Goal: Transaction & Acquisition: Purchase product/service

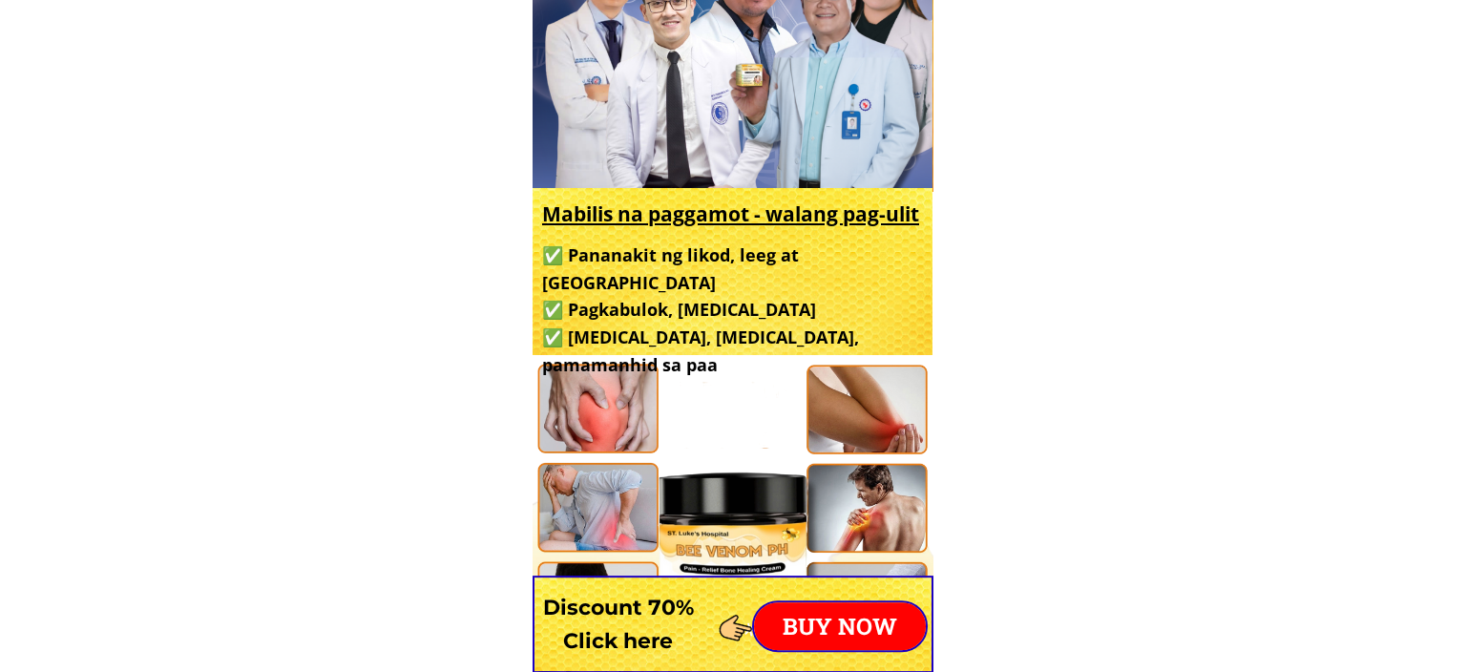
scroll to position [907, 0]
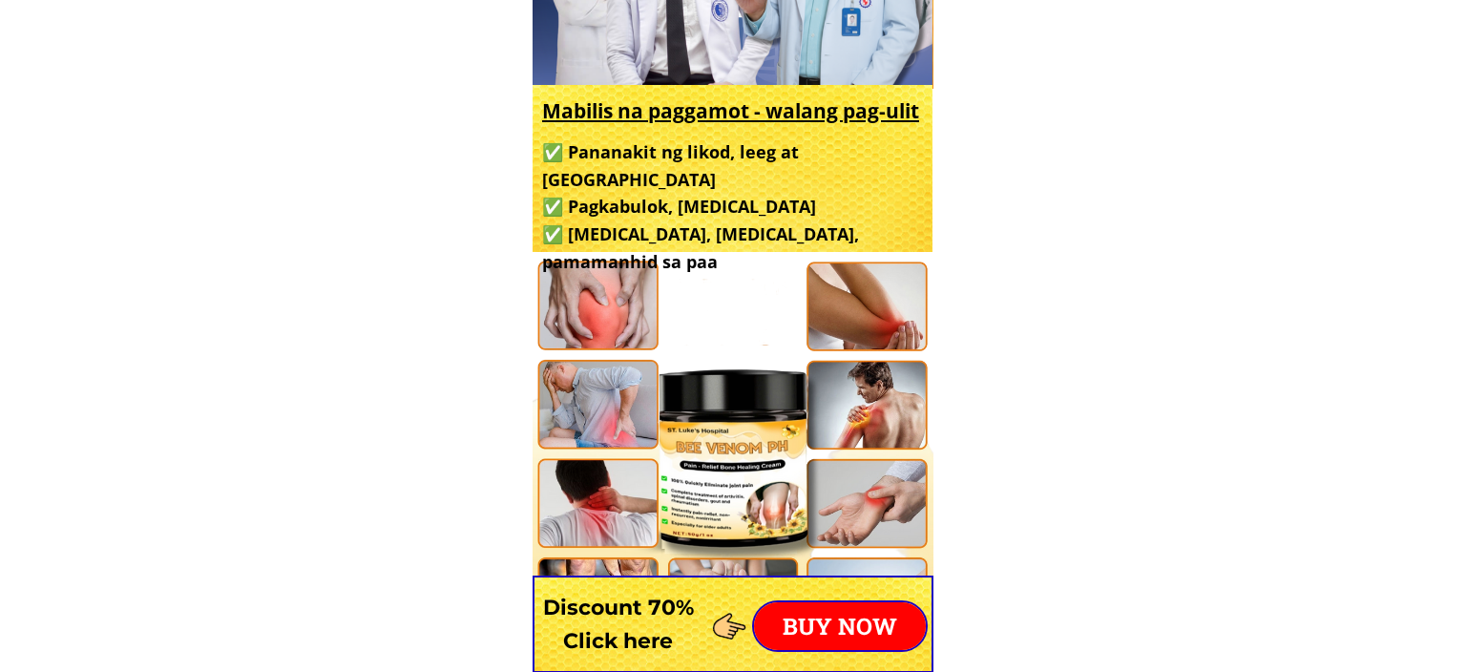
click at [828, 627] on p "BUY NOW" at bounding box center [840, 626] width 172 height 48
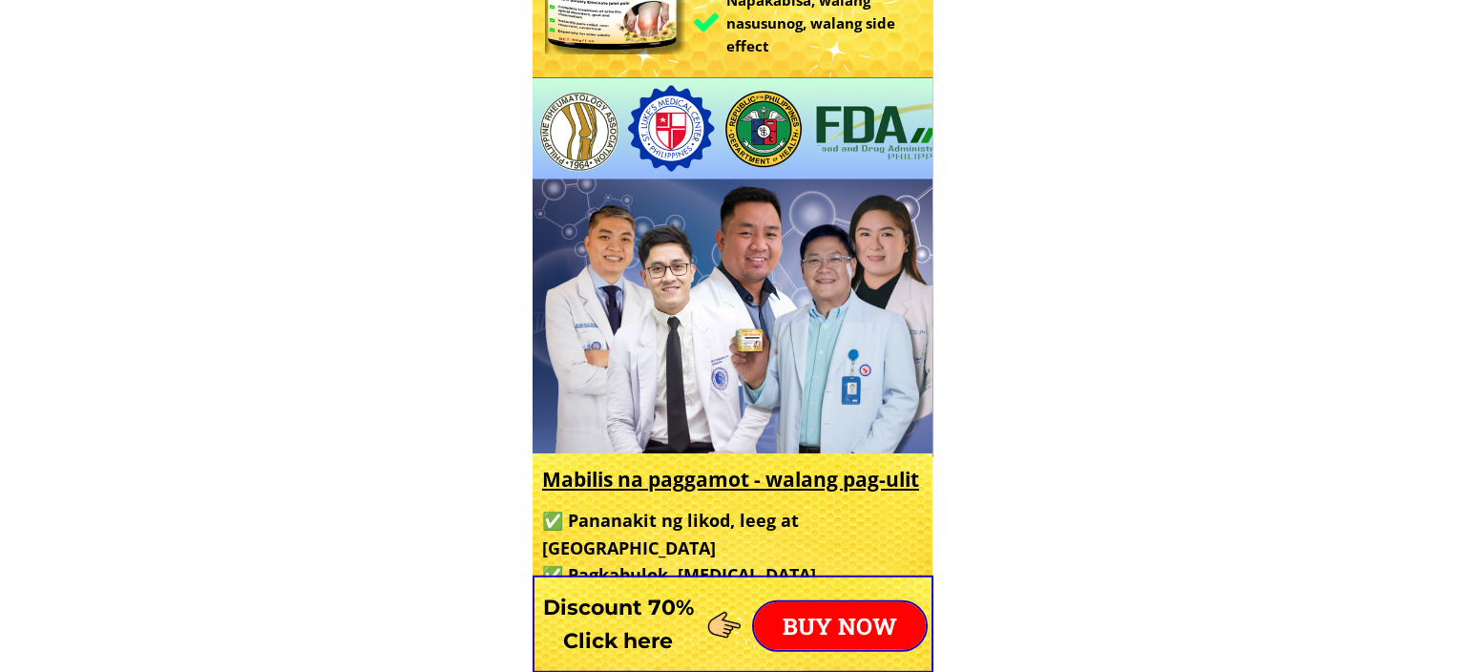
scroll to position [806, 0]
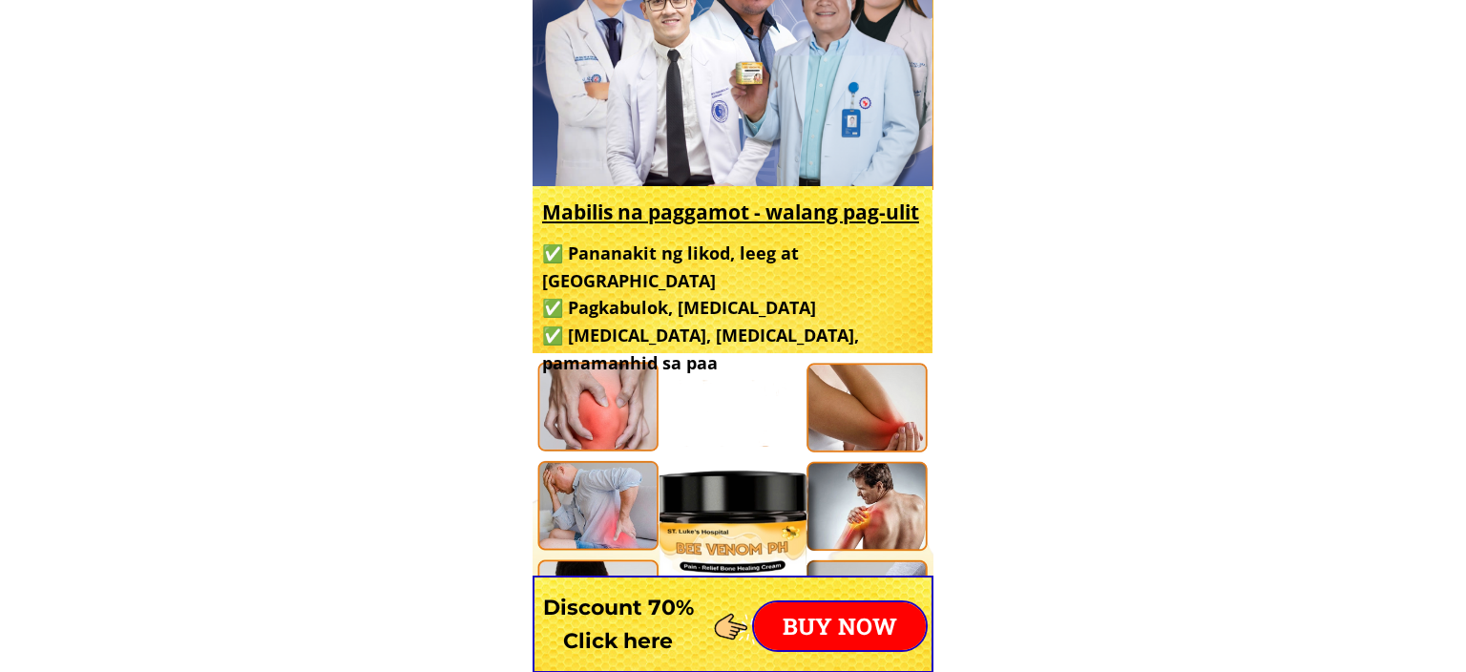
click at [812, 632] on p "BUY NOW" at bounding box center [840, 626] width 172 height 48
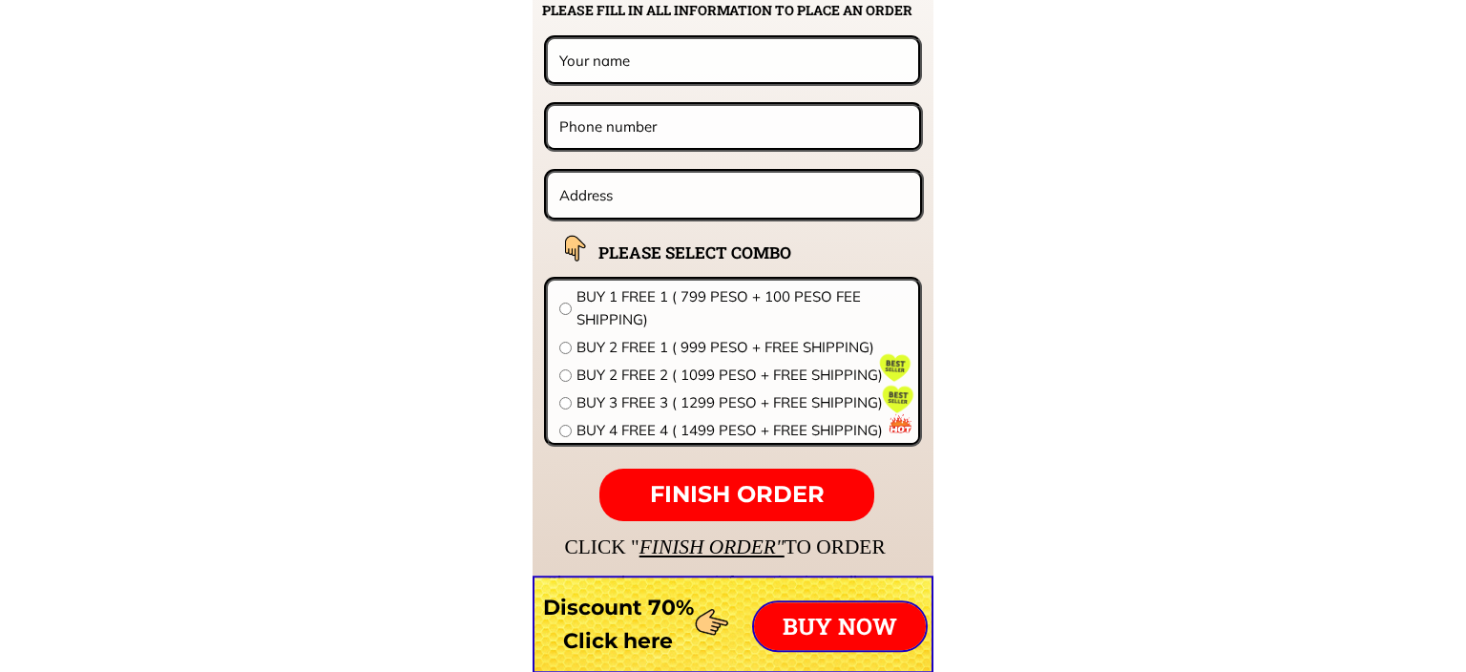
scroll to position [15078, 0]
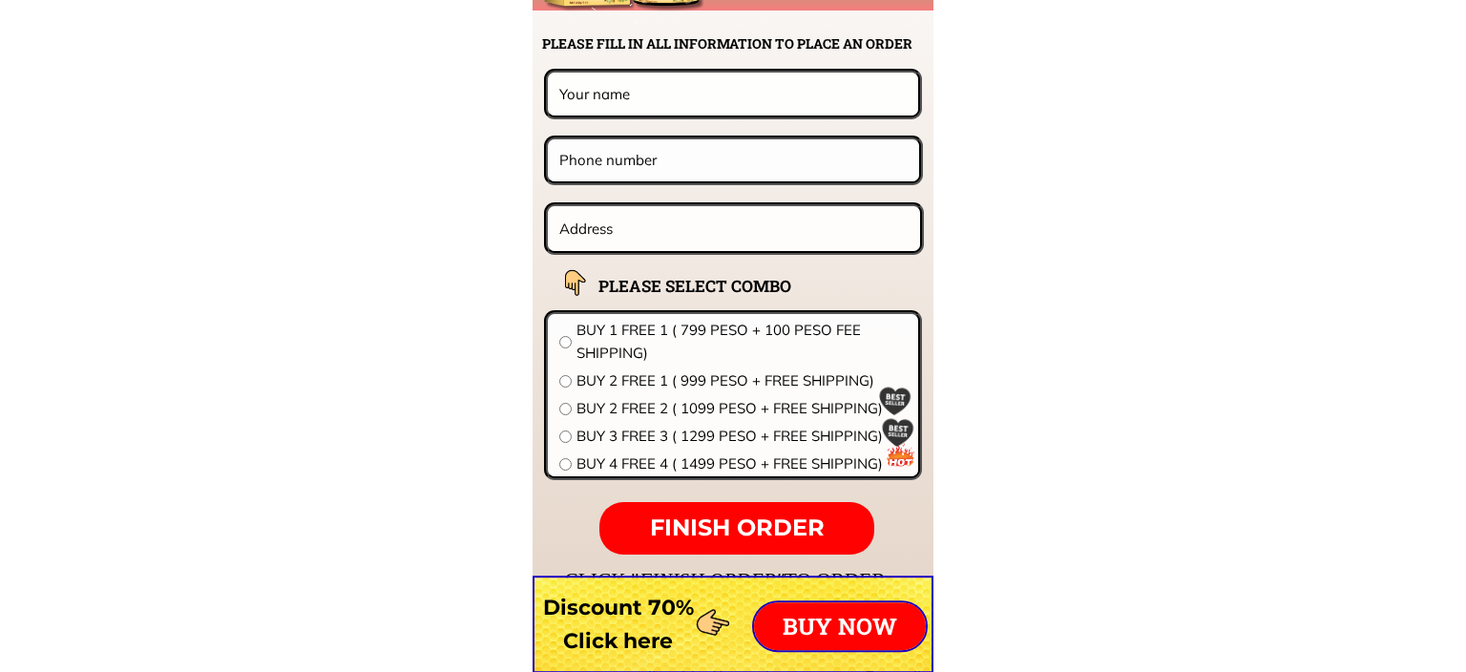
click at [567, 340] on input "radio" at bounding box center [565, 342] width 12 height 12
radio input "true"
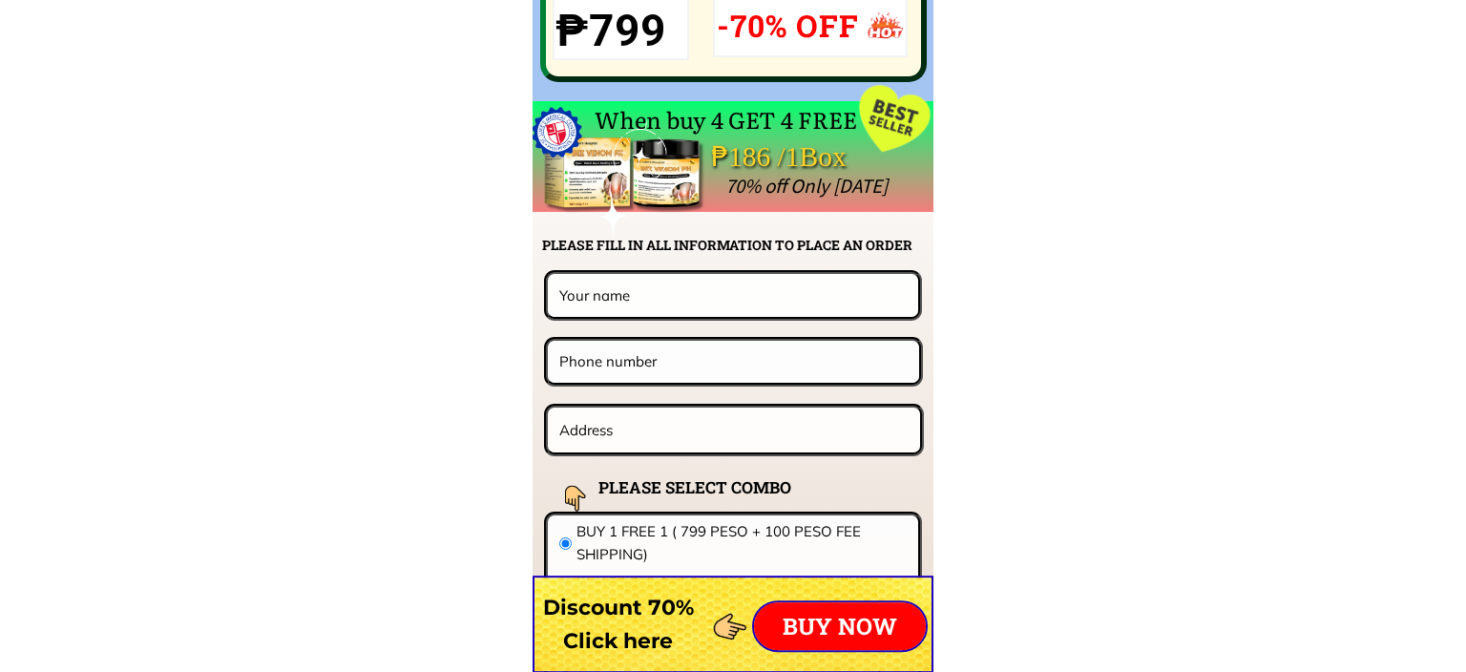
scroll to position [14777, 0]
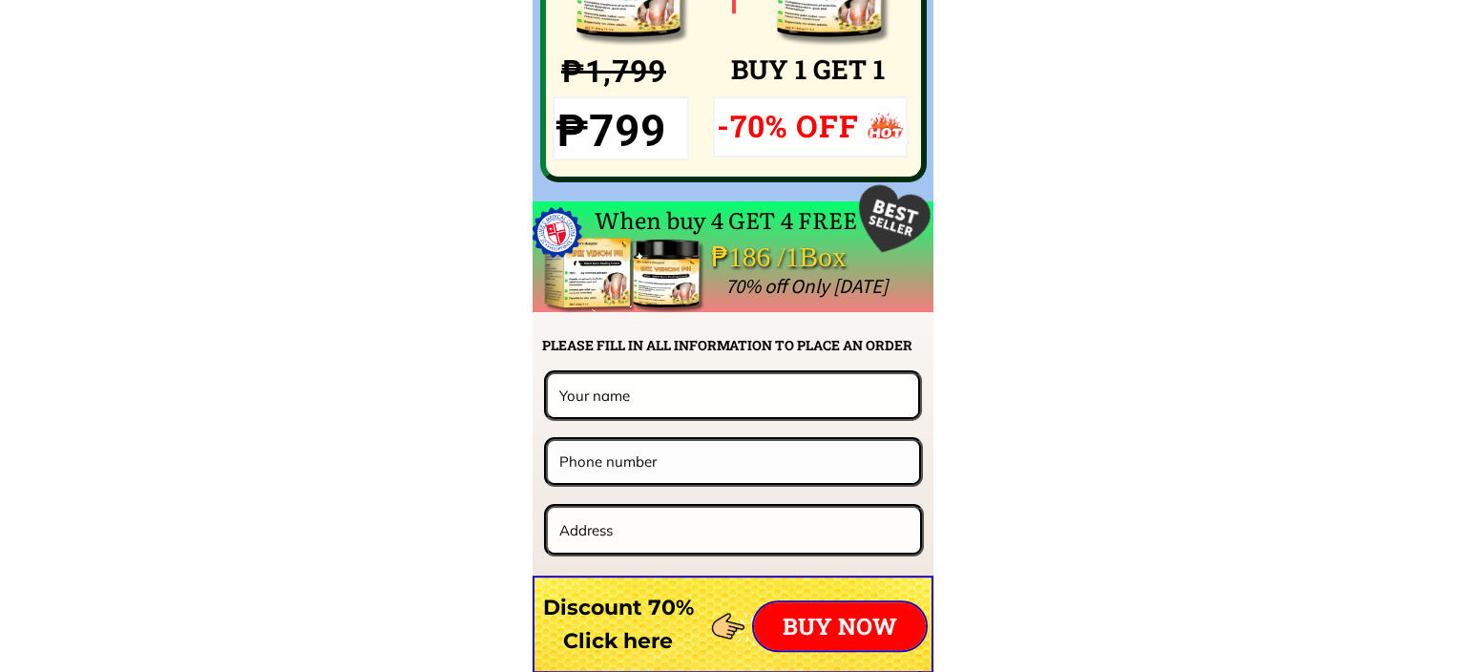
click at [678, 397] on input "text" at bounding box center [733, 395] width 356 height 42
type input "m"
type input "[PERSON_NAME]"
click at [732, 459] on input "tel" at bounding box center [734, 461] width 358 height 41
click at [730, 463] on input "tel" at bounding box center [734, 461] width 358 height 41
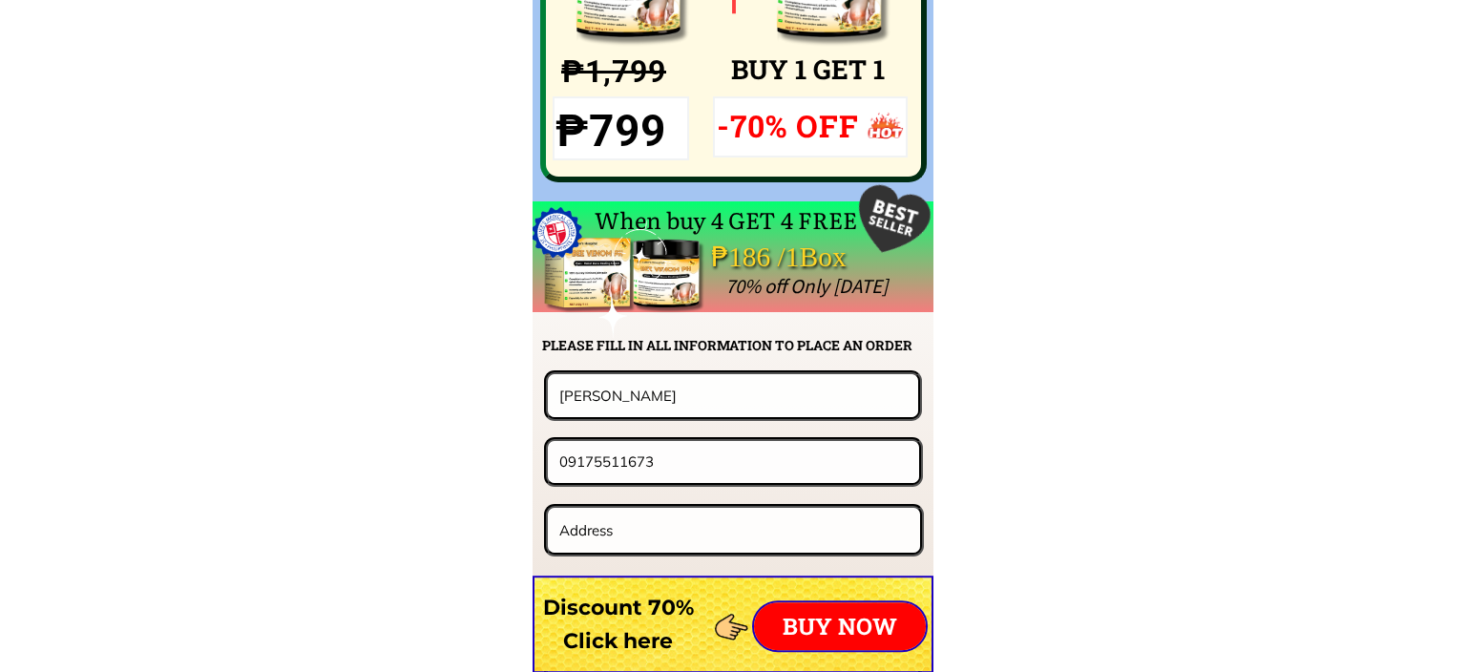
type input "09175511673"
click at [641, 536] on input "text" at bounding box center [734, 530] width 359 height 45
type input "B"
type input "BJMP-[GEOGRAPHIC_DATA],"
